Goal: Task Accomplishment & Management: Manage account settings

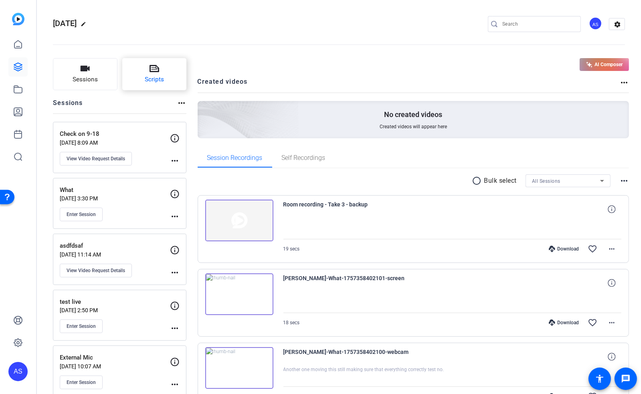
click at [157, 74] on button "Scripts" at bounding box center [154, 74] width 65 height 32
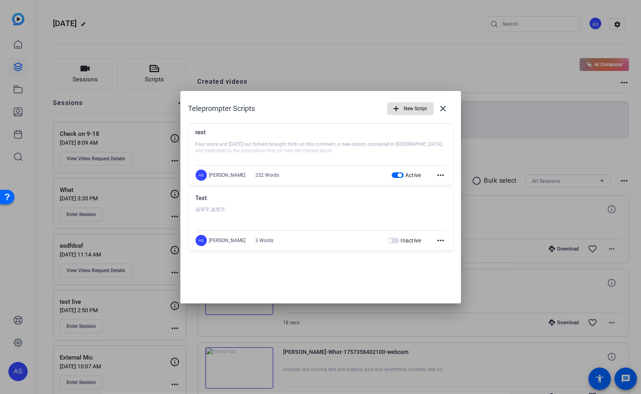
click at [399, 175] on span "button" at bounding box center [399, 175] width 4 height 4
click at [443, 107] on mat-icon "close" at bounding box center [443, 109] width 10 height 10
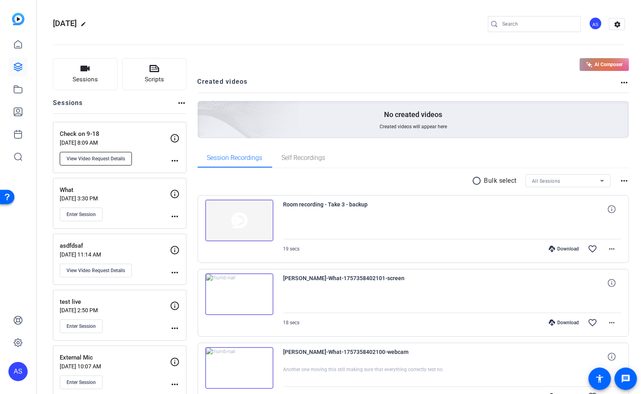
click at [115, 155] on span "View Video Request Details" at bounding box center [96, 158] width 58 height 6
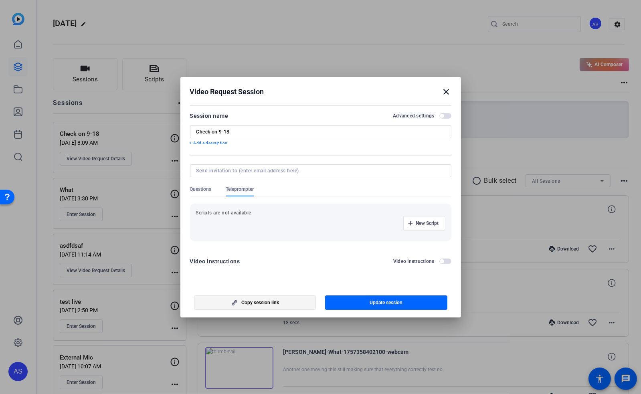
click at [250, 303] on span "Copy session link" at bounding box center [260, 302] width 38 height 6
click at [447, 91] on mat-icon "close" at bounding box center [447, 92] width 10 height 10
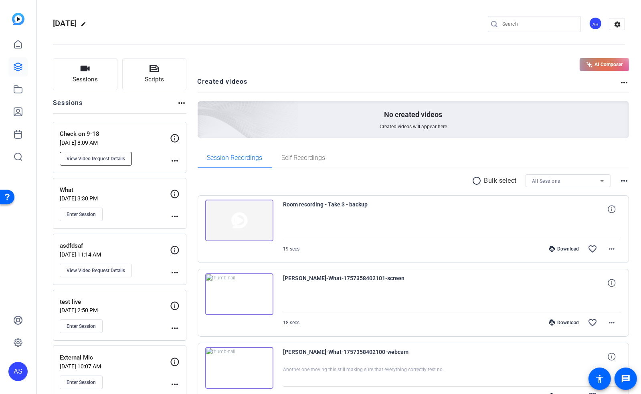
click at [96, 159] on span "View Video Request Details" at bounding box center [96, 158] width 58 height 6
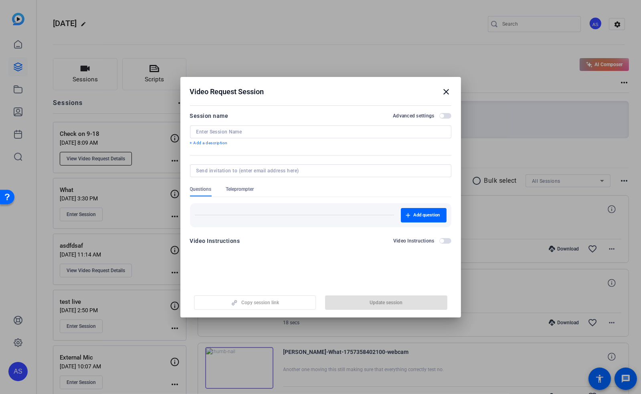
type input "Check on 9-18"
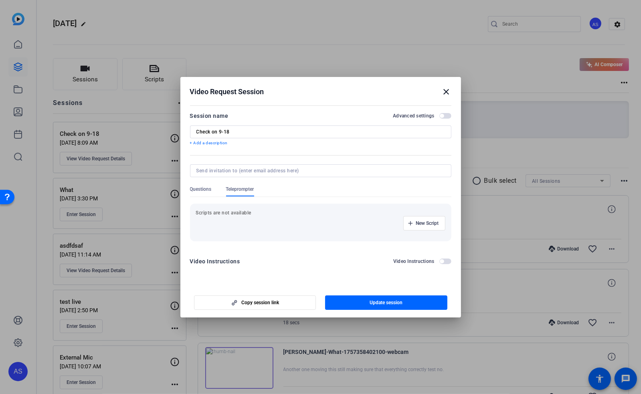
click at [447, 89] on mat-icon "close" at bounding box center [447, 92] width 10 height 10
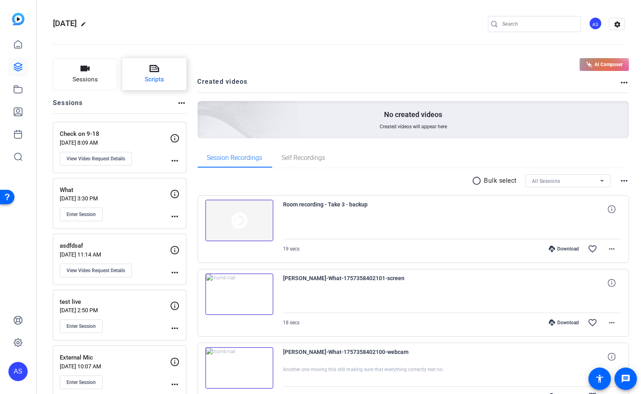
click at [167, 71] on button "Scripts" at bounding box center [154, 74] width 65 height 32
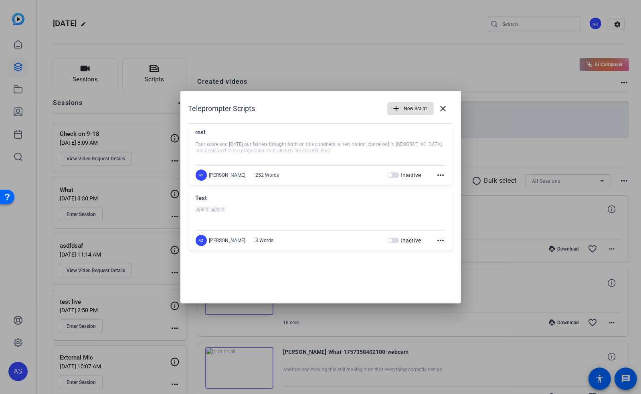
click at [389, 174] on span "button" at bounding box center [389, 175] width 4 height 4
click at [443, 109] on mat-icon "close" at bounding box center [443, 109] width 10 height 10
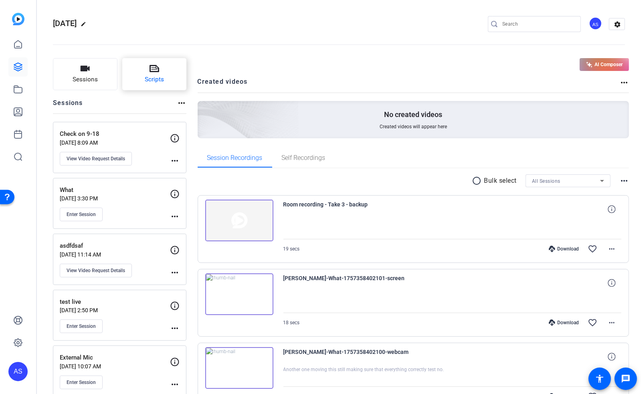
click at [162, 73] on button "Scripts" at bounding box center [154, 74] width 65 height 32
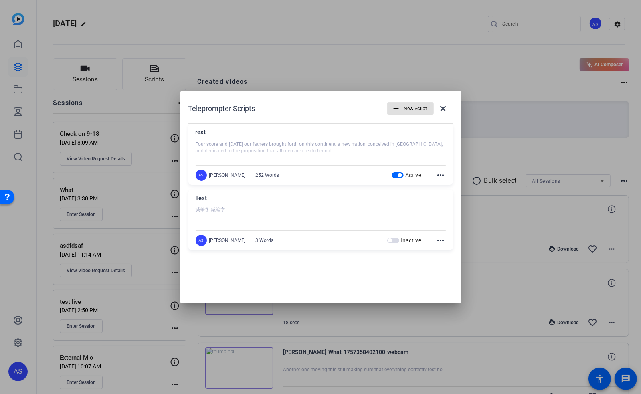
click at [397, 174] on span "button" at bounding box center [397, 175] width 12 height 6
click at [442, 107] on mat-icon "close" at bounding box center [443, 109] width 10 height 10
